Goal: Information Seeking & Learning: Learn about a topic

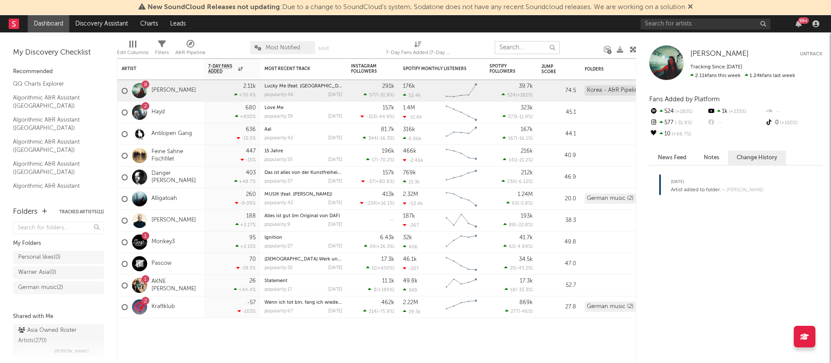
click at [525, 48] on input "text" at bounding box center [526, 47] width 65 height 13
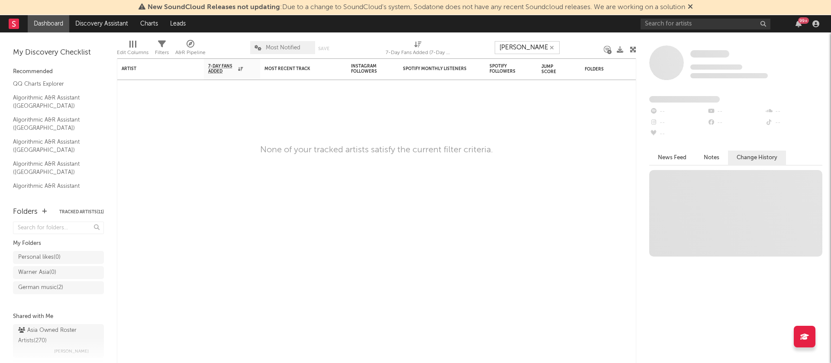
type input "[PERSON_NAME]"
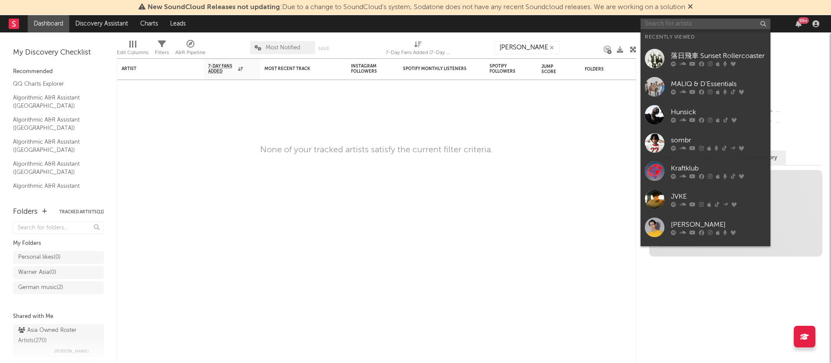
click at [657, 25] on input "text" at bounding box center [705, 24] width 130 height 11
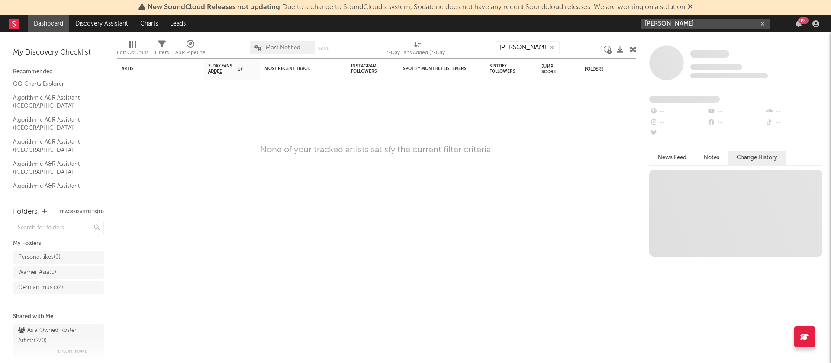
type input "[PERSON_NAME]"
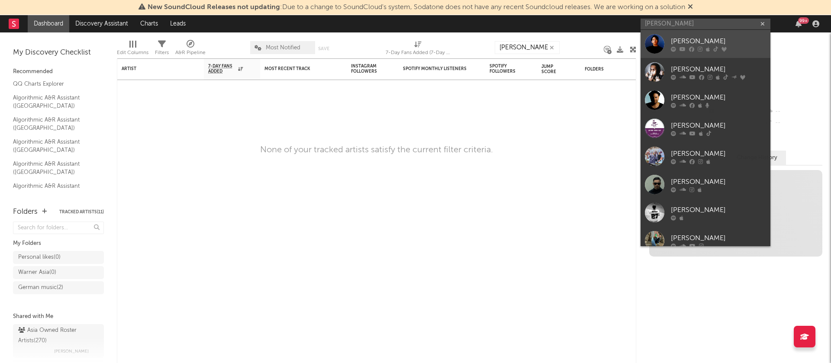
click at [670, 38] on link "[PERSON_NAME]" at bounding box center [705, 44] width 130 height 28
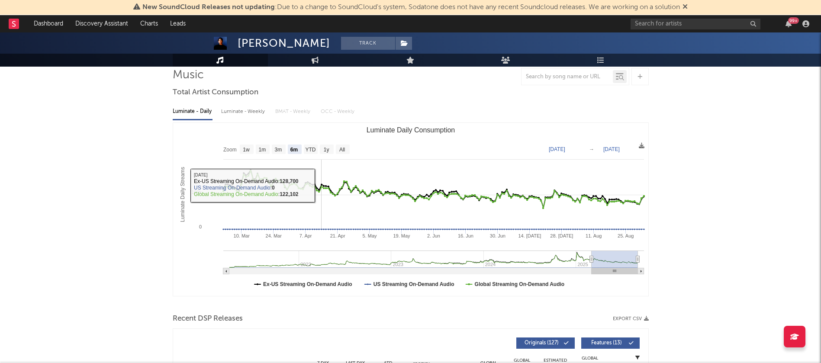
scroll to position [65, 0]
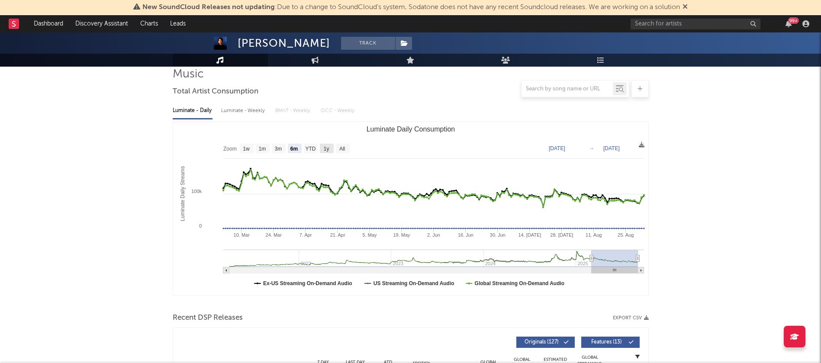
click at [324, 150] on text "1y" at bounding box center [326, 149] width 6 height 6
select select "1y"
type input "[DATE]"
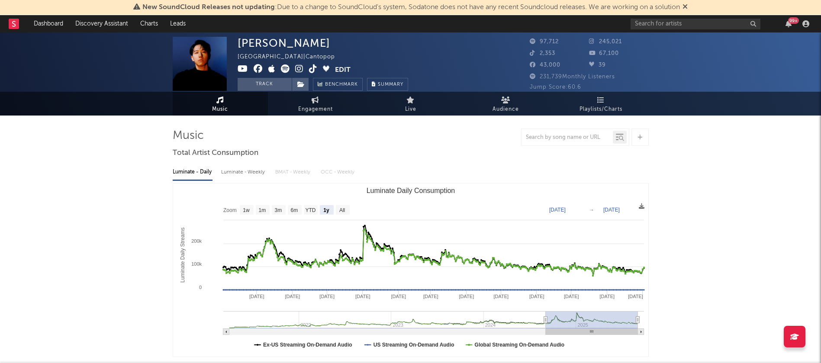
scroll to position [0, 0]
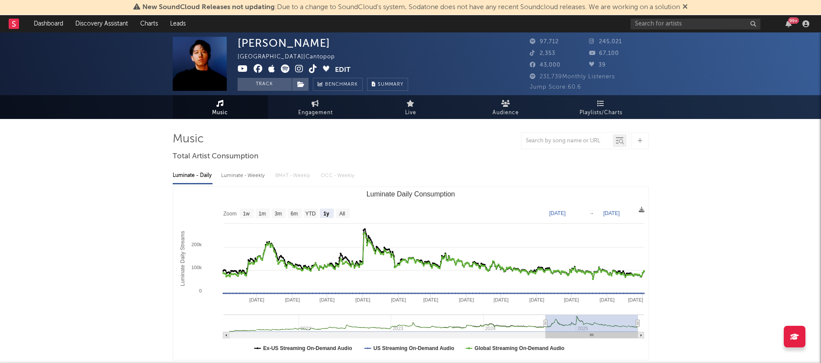
click at [552, 136] on div at bounding box center [566, 140] width 91 height 11
click at [552, 144] on div at bounding box center [566, 140] width 91 height 11
click at [552, 140] on input "text" at bounding box center [566, 141] width 91 height 7
type input "s"
type input "priceless"
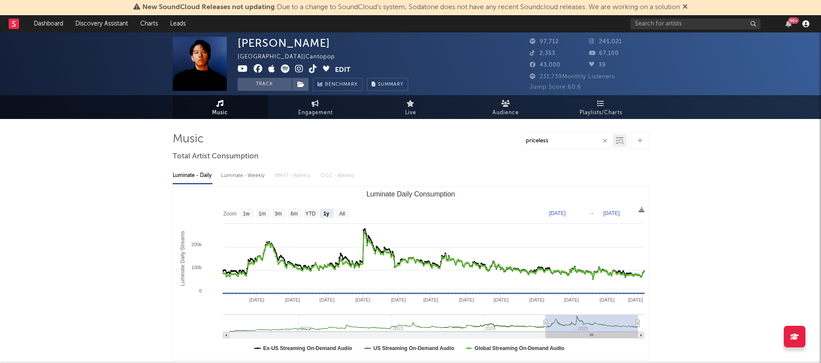
click at [808, 20] on icon "button" at bounding box center [805, 23] width 7 height 7
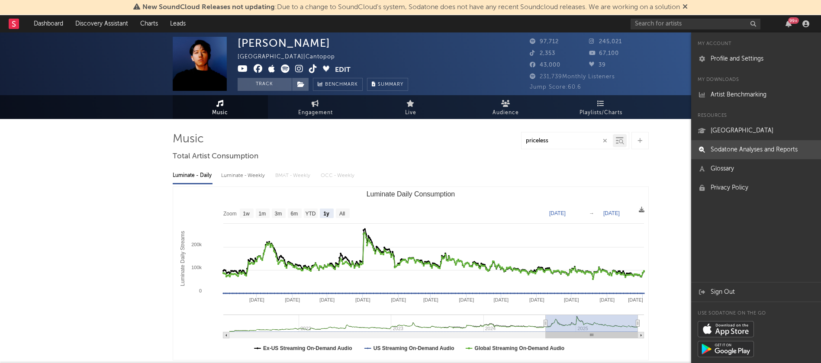
click at [742, 153] on link "Sodatone Analyses and Reports" at bounding box center [756, 149] width 130 height 19
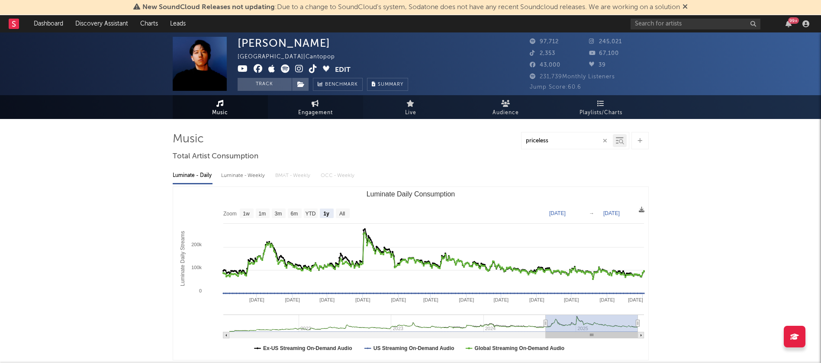
click at [324, 108] on span "Engagement" at bounding box center [315, 113] width 35 height 10
select select "1w"
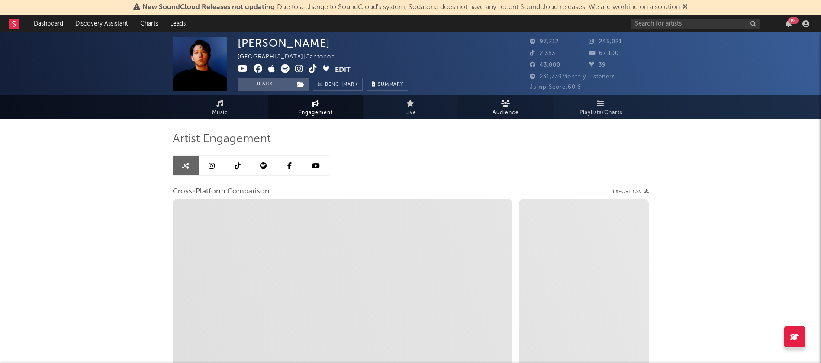
click at [504, 103] on icon at bounding box center [505, 103] width 9 height 7
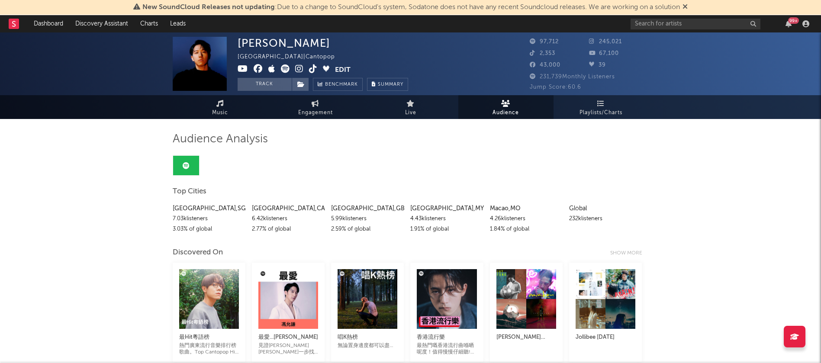
click at [507, 114] on span "Audience" at bounding box center [505, 113] width 26 height 10
click at [320, 106] on link "Engagement" at bounding box center [315, 107] width 95 height 24
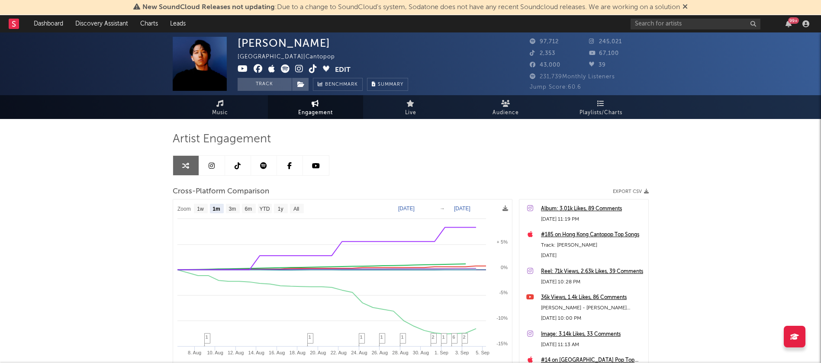
select select "1m"
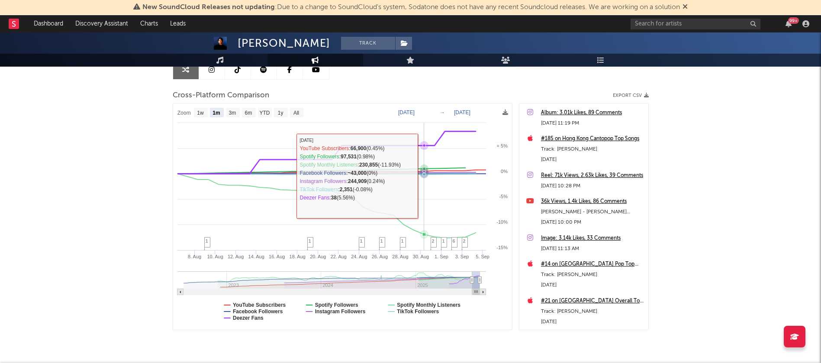
scroll to position [124, 0]
